Goal: Navigation & Orientation: Find specific page/section

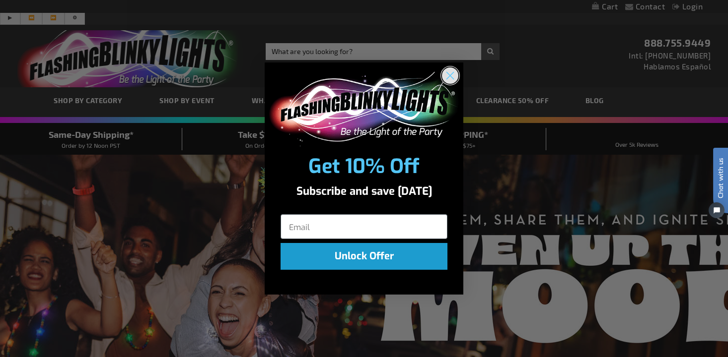
click at [448, 75] on circle "Close dialog" at bounding box center [450, 75] width 16 height 16
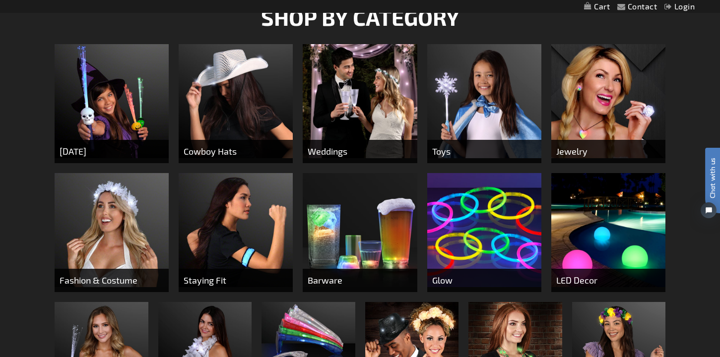
scroll to position [441, 0]
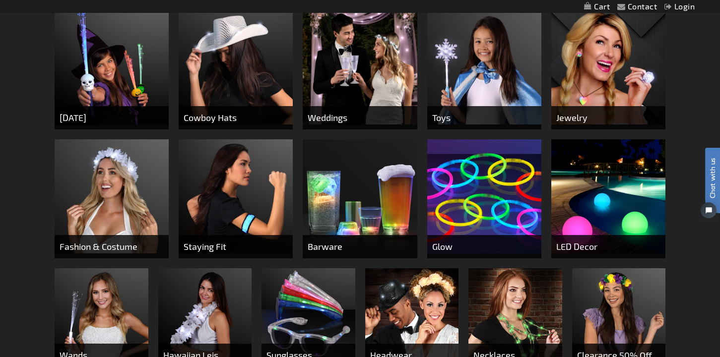
click at [374, 178] on img at bounding box center [360, 196] width 114 height 114
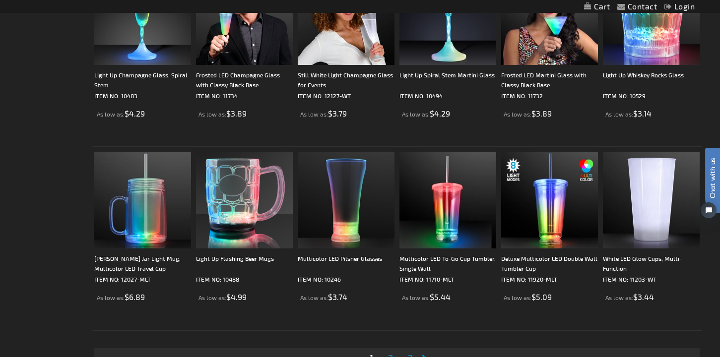
scroll to position [1829, 0]
click at [423, 350] on link "Page Next" at bounding box center [426, 357] width 10 height 15
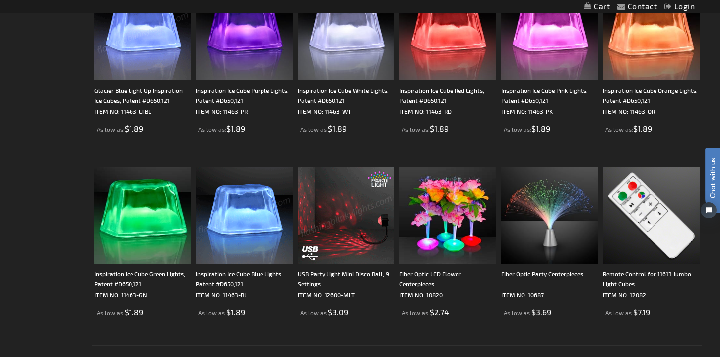
scroll to position [1858, 0]
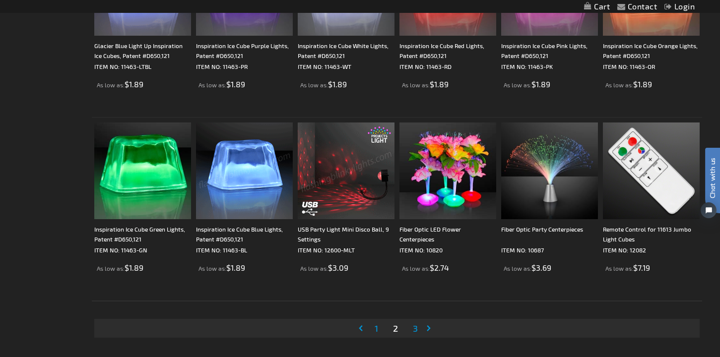
click at [431, 321] on link "Page Next" at bounding box center [431, 328] width 10 height 15
